Goal: Find specific fact: Find contact information

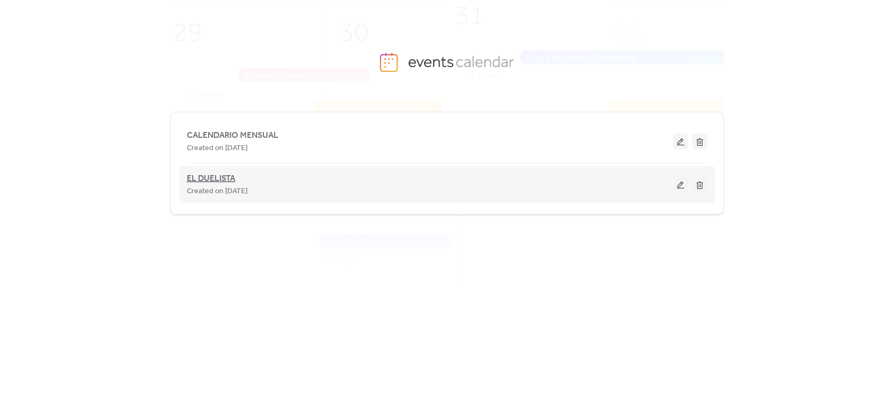
click at [221, 179] on span "EL DUELISTA" at bounding box center [211, 178] width 48 height 13
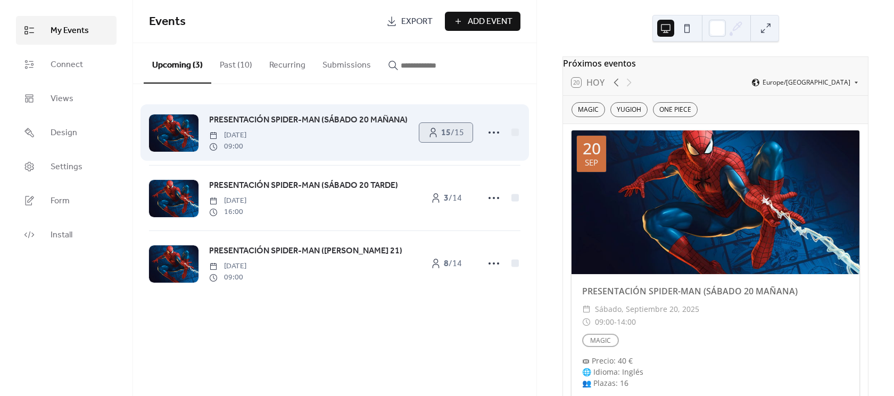
click at [443, 136] on b "15" at bounding box center [446, 133] width 10 height 17
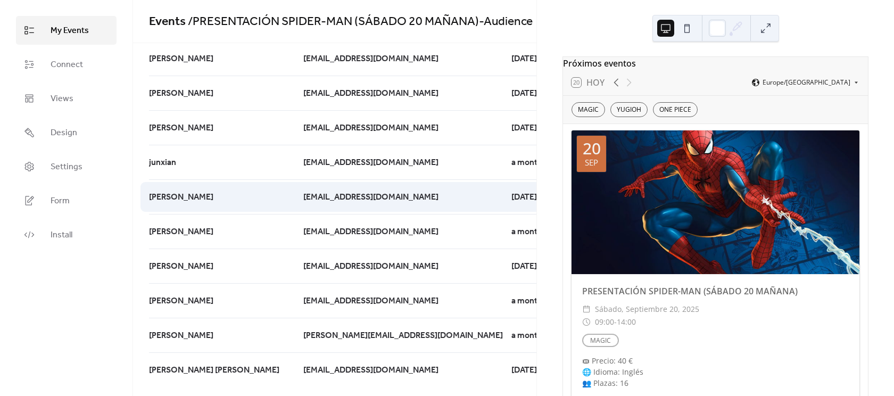
scroll to position [140, 0]
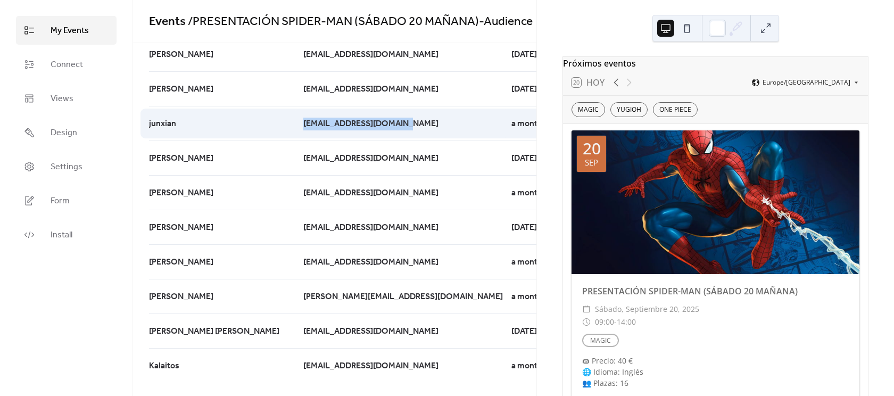
drag, startPoint x: 238, startPoint y: 125, endPoint x: 373, endPoint y: 131, distance: 134.8
click at [0, 0] on div "junxian junxian2001@hotmail.com a month ago" at bounding box center [0, 0] width 0 height 0
copy div "junxian2001@hotmail.com"
